Goal: Task Accomplishment & Management: Complete application form

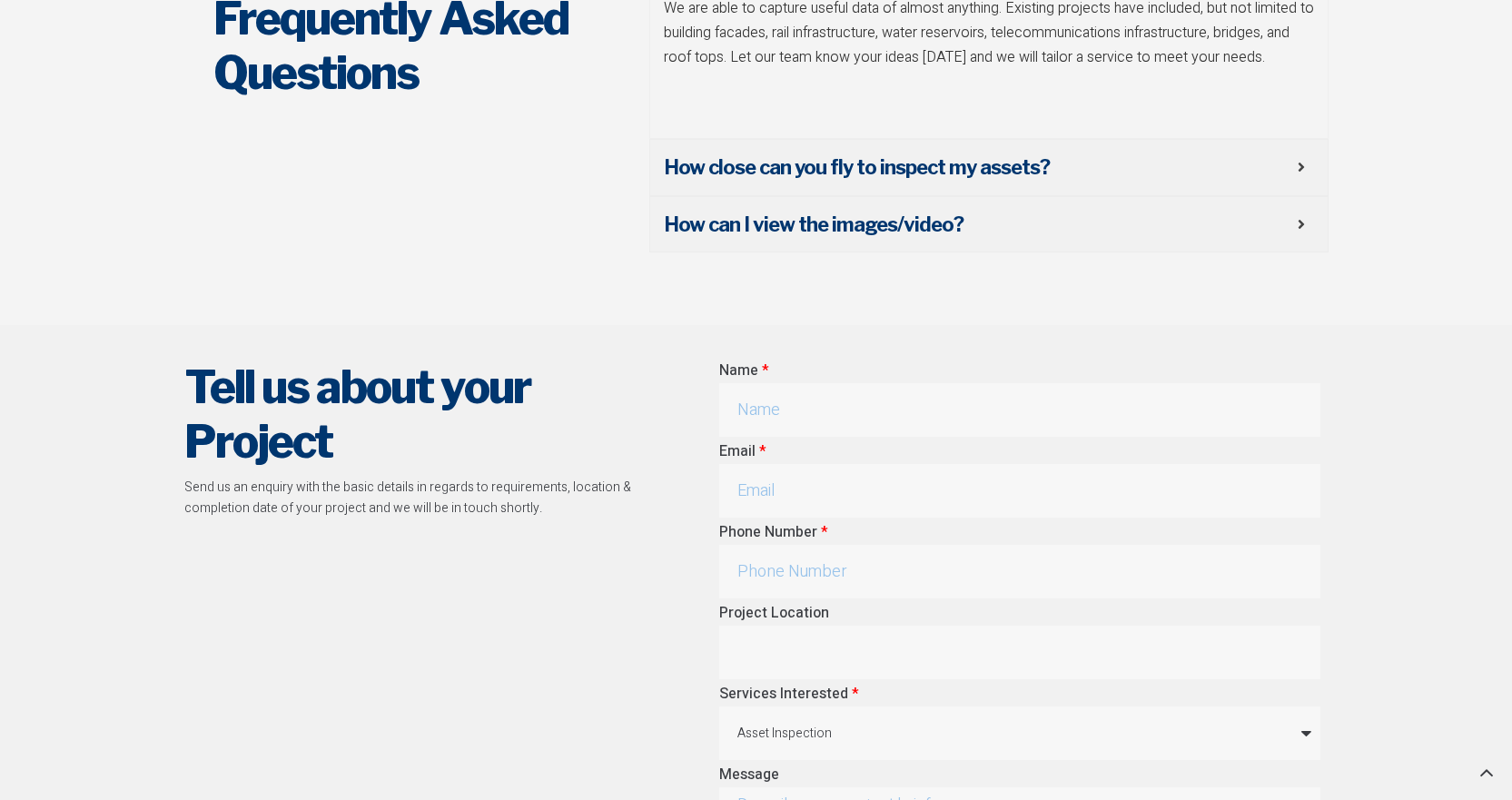
scroll to position [7378, 0]
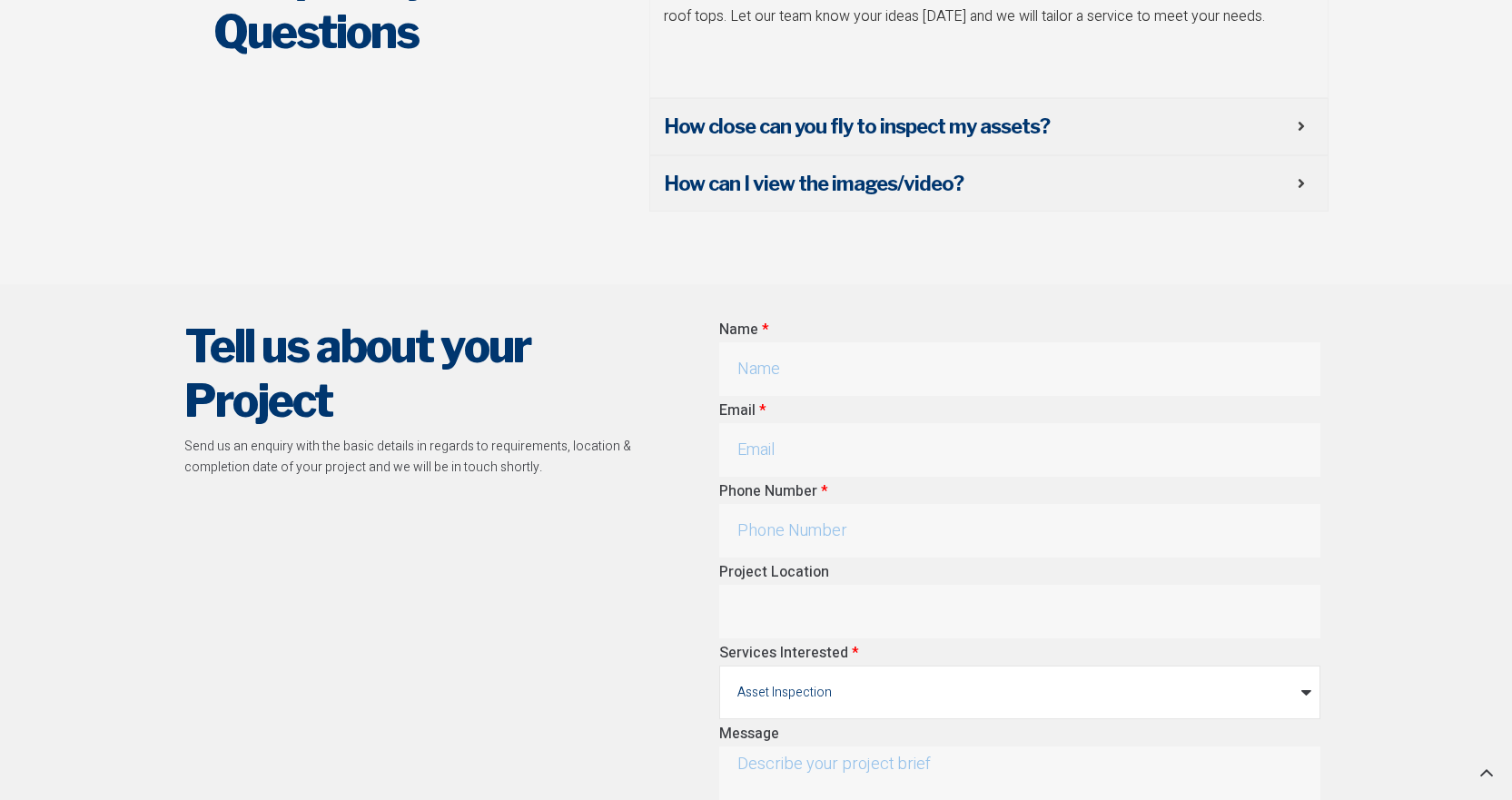
click at [1308, 665] on select "Asset Inspection Aerial Mapping & Survey Construction Promotion & Events Other" at bounding box center [1019, 692] width 601 height 54
click at [719, 665] on select "Asset Inspection Aerial Mapping & Survey Construction Promotion & Events Other" at bounding box center [1019, 692] width 601 height 54
click at [820, 343] on input "Name" at bounding box center [1019, 369] width 601 height 54
type input "Vageesh Nonavinakere"
type input "vageeshn@berriganshire.nsw.gov.au"
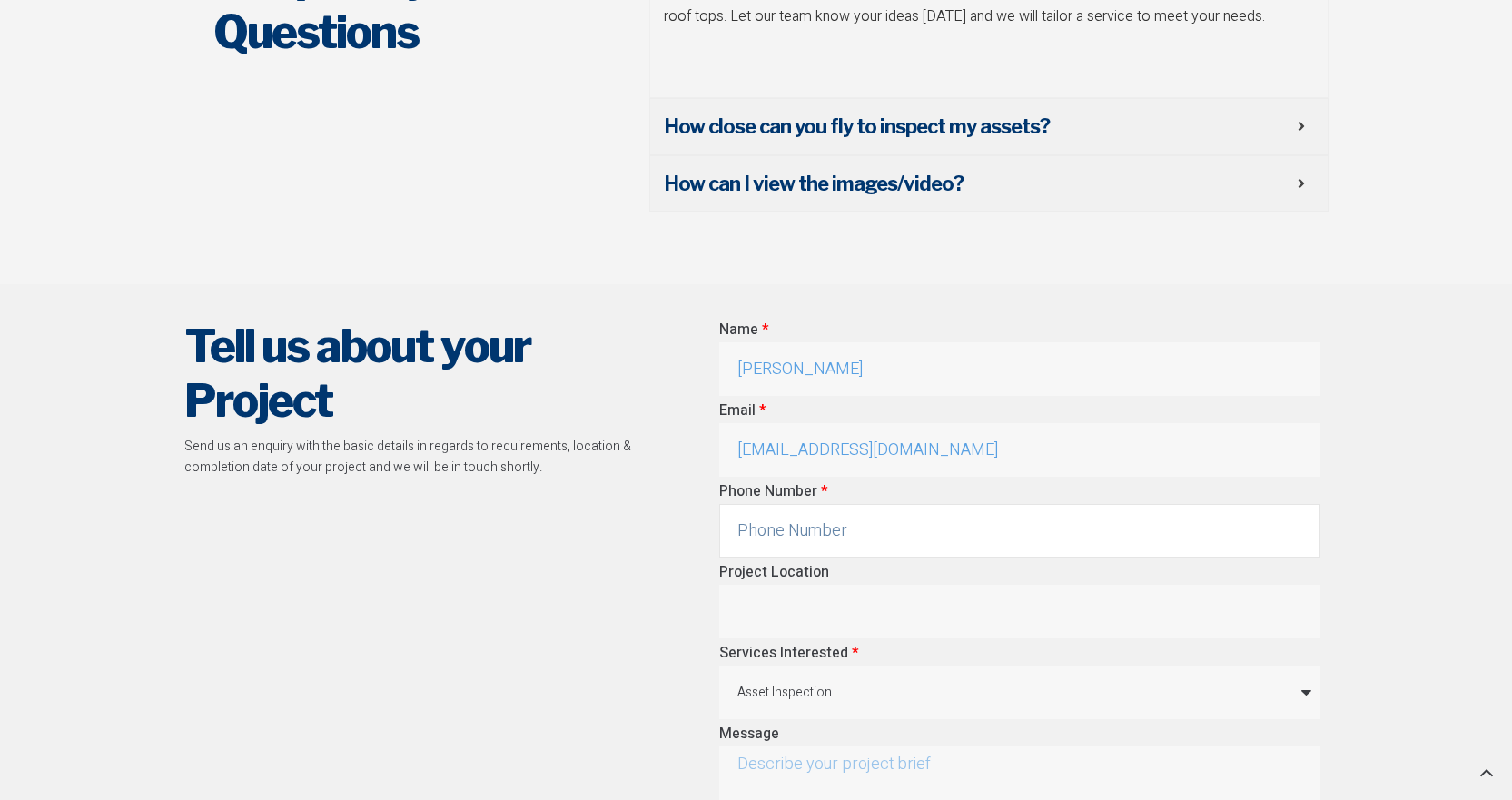
click at [1049, 504] on input "Phone Number" at bounding box center [1019, 531] width 601 height 54
type input "0482790749"
click at [965, 584] on input "Project Location" at bounding box center [1019, 611] width 601 height 54
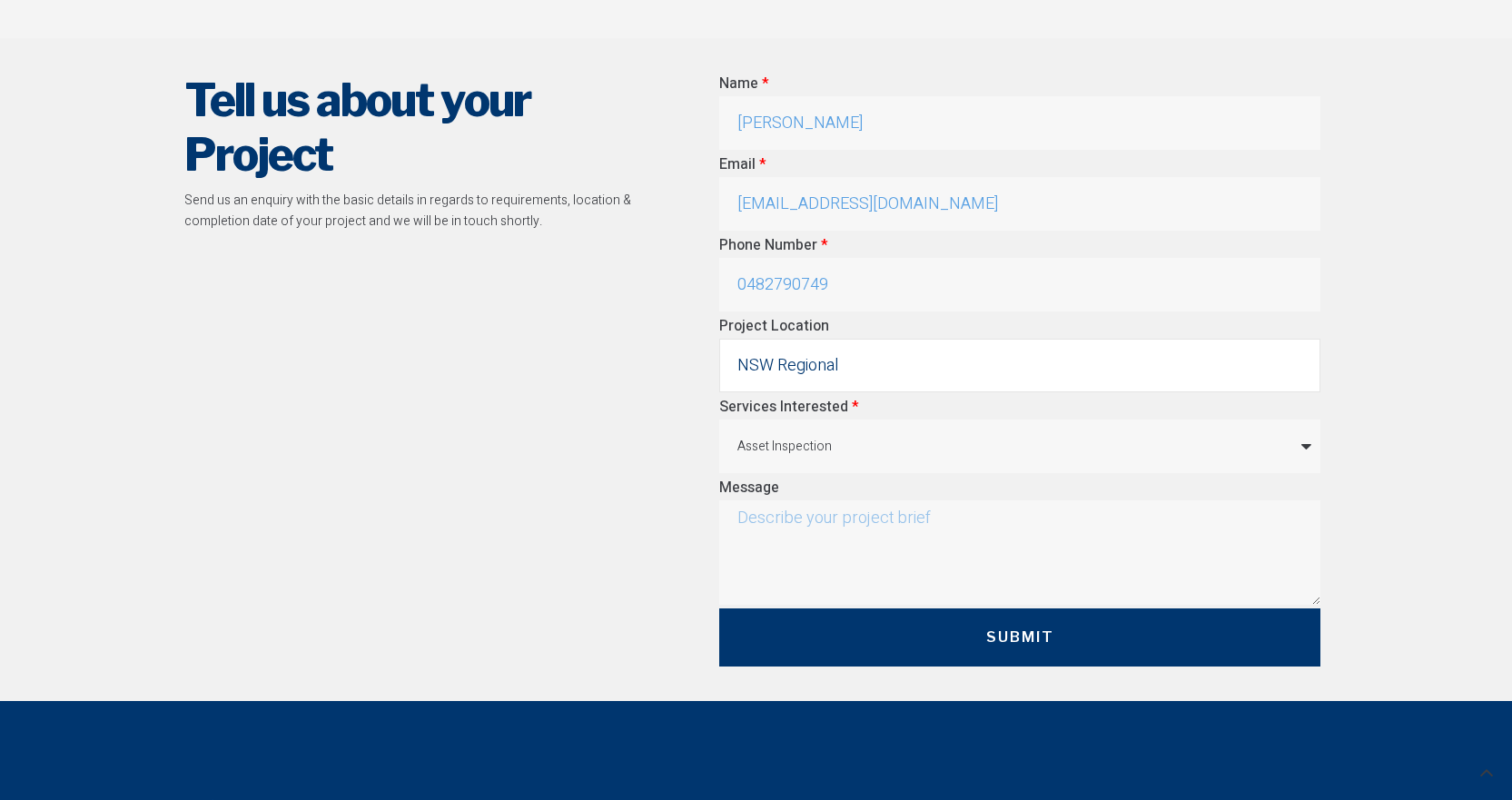
scroll to position [7650, 0]
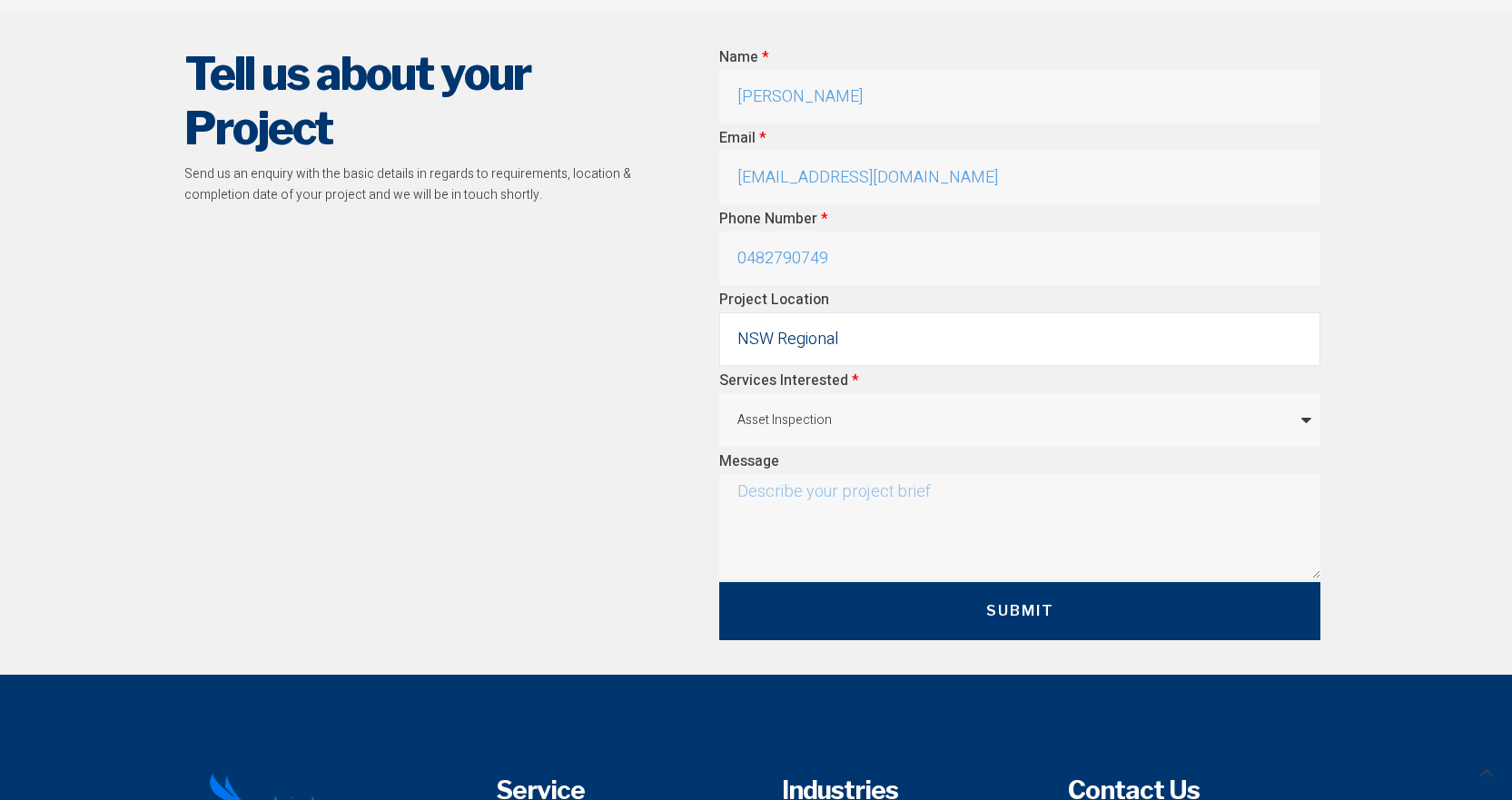
type input "NSW Regional"
click at [791, 474] on textarea "Message" at bounding box center [1019, 526] width 601 height 105
click at [824, 474] on textarea "Interested in water tower inspections (internal ) for raw and filtered water ta…" at bounding box center [1019, 526] width 601 height 105
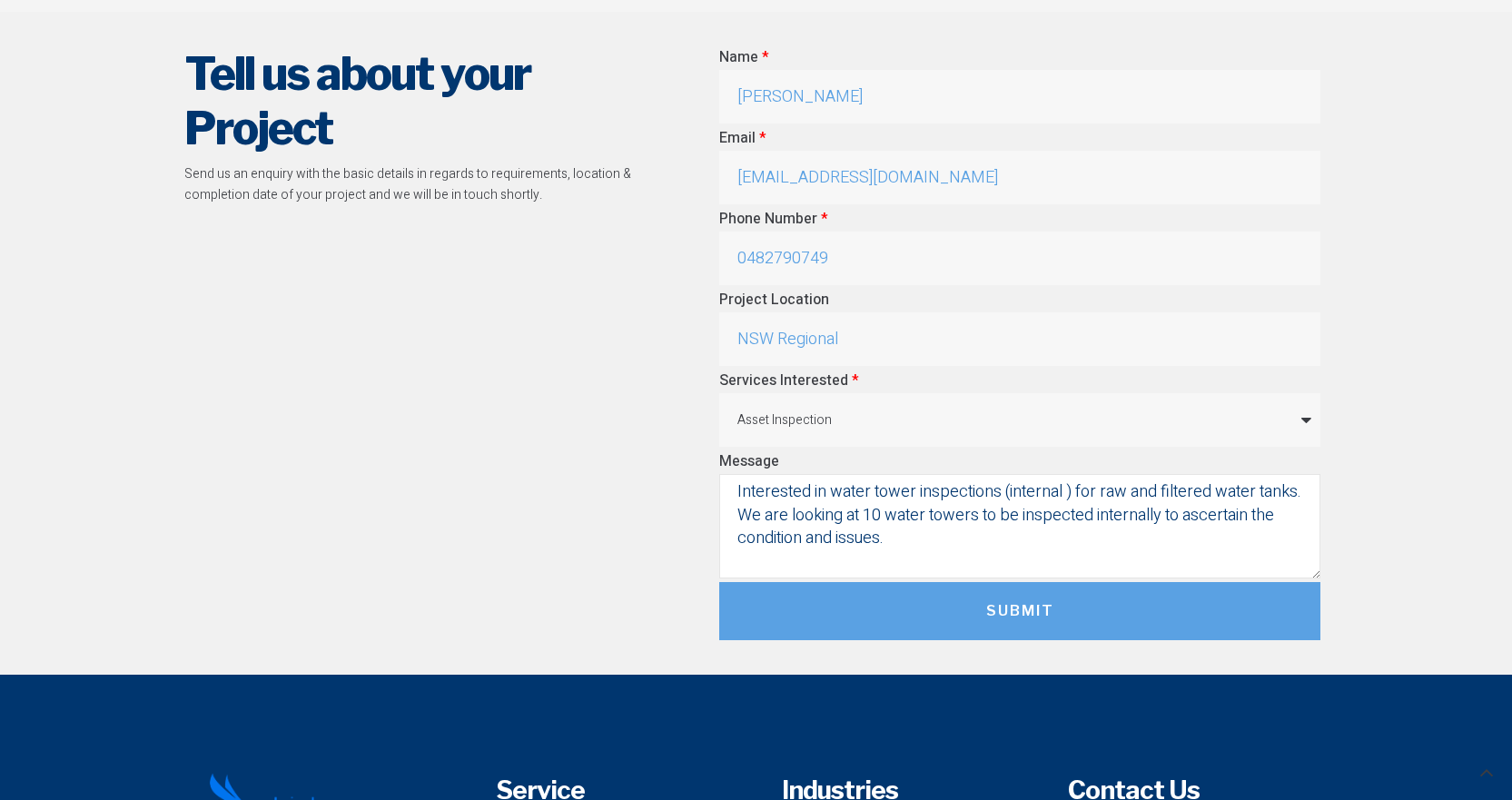
type textarea "Interested in water tower inspections (internal ) for raw and filtered water ta…"
click at [1033, 600] on span "Submit" at bounding box center [1021, 611] width 69 height 22
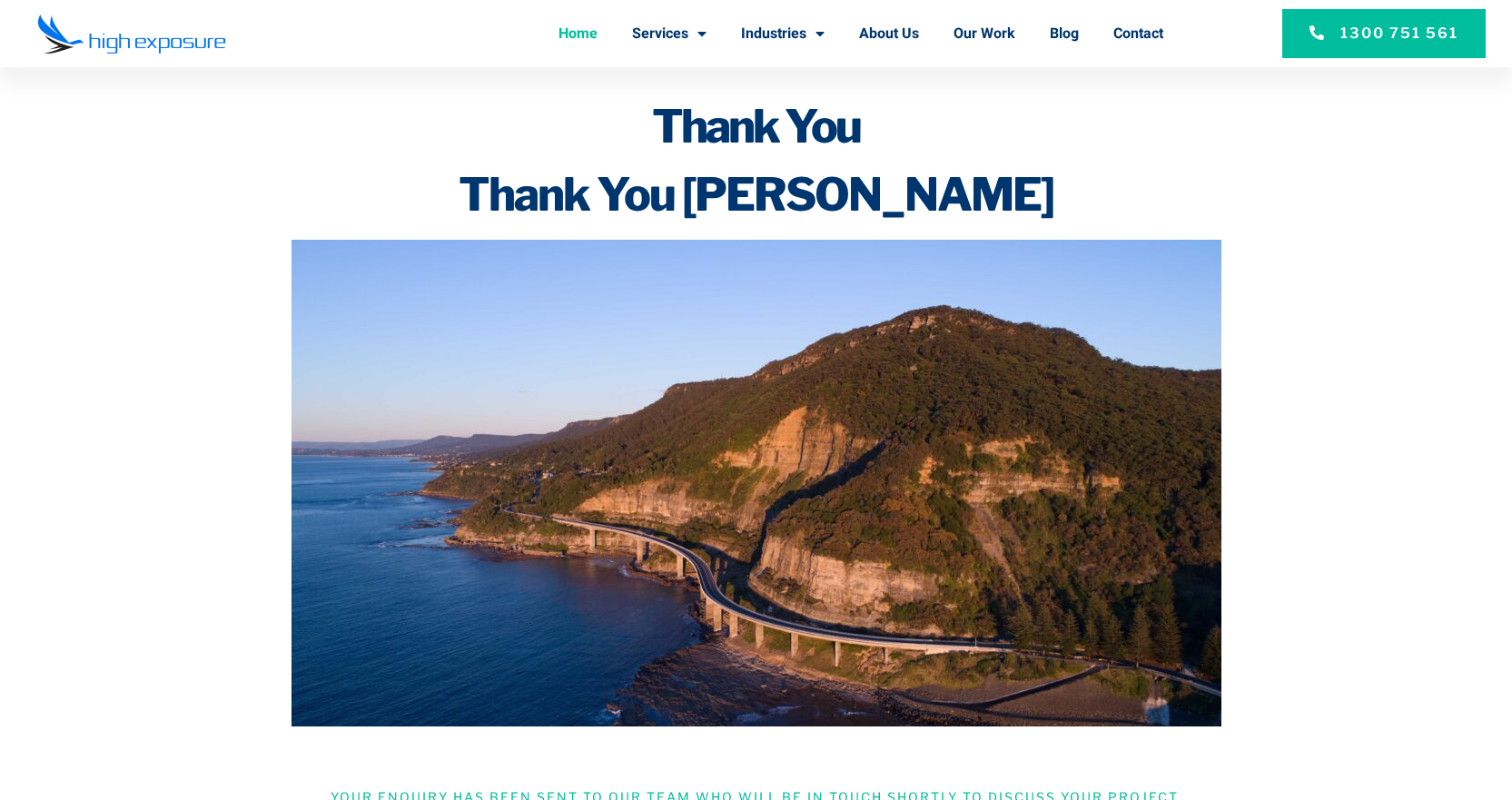
click at [572, 37] on link "Home" at bounding box center [578, 33] width 39 height 47
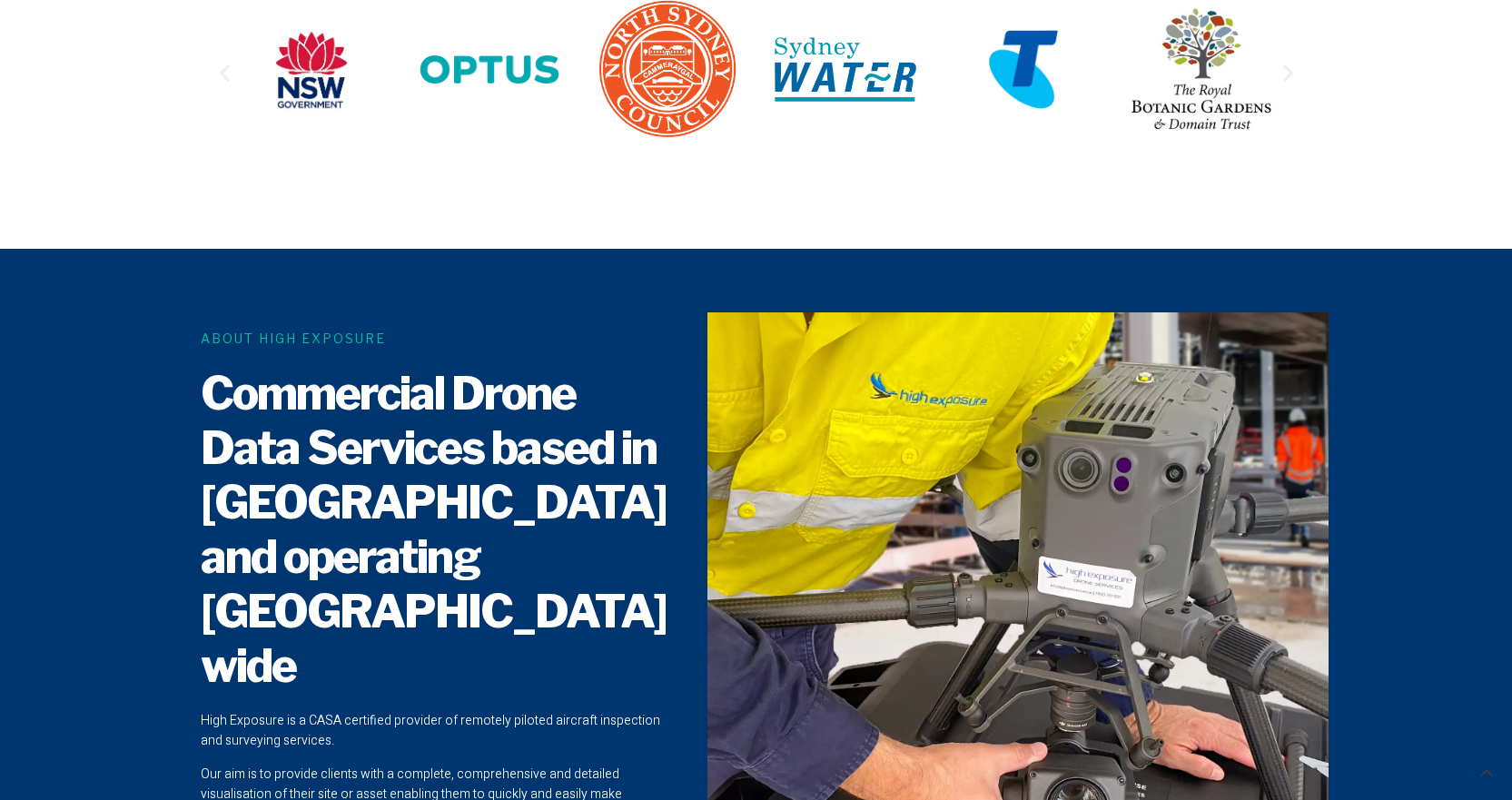
scroll to position [1180, 0]
